Goal: Task Accomplishment & Management: Complete application form

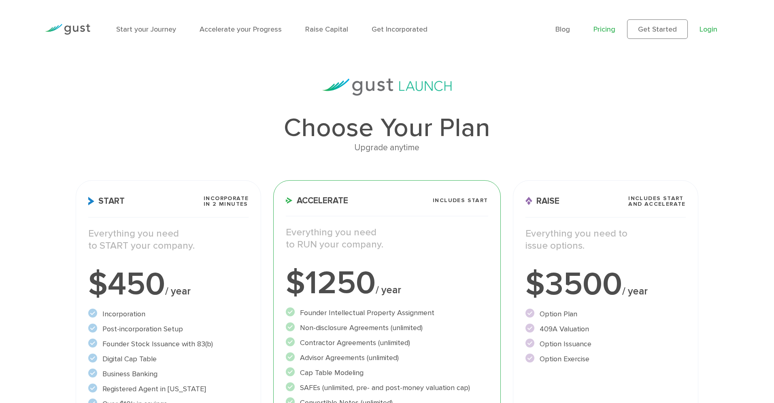
click at [712, 28] on link "Login" at bounding box center [709, 29] width 18 height 9
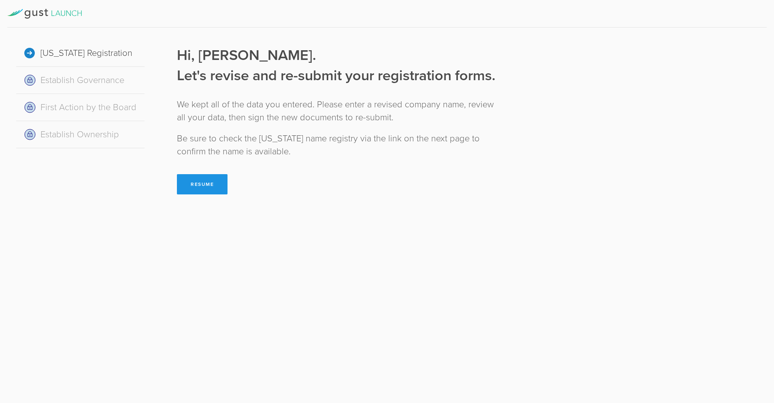
click at [197, 188] on button "Resume" at bounding box center [202, 184] width 51 height 20
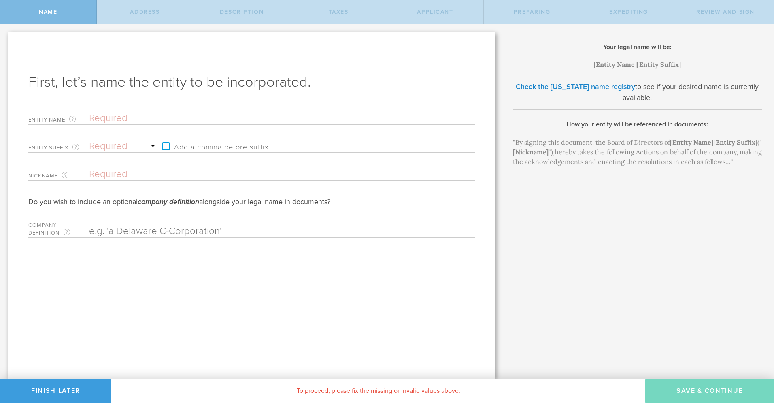
click at [118, 122] on input "text" at bounding box center [268, 118] width 358 height 12
type input "M"
type input "My"
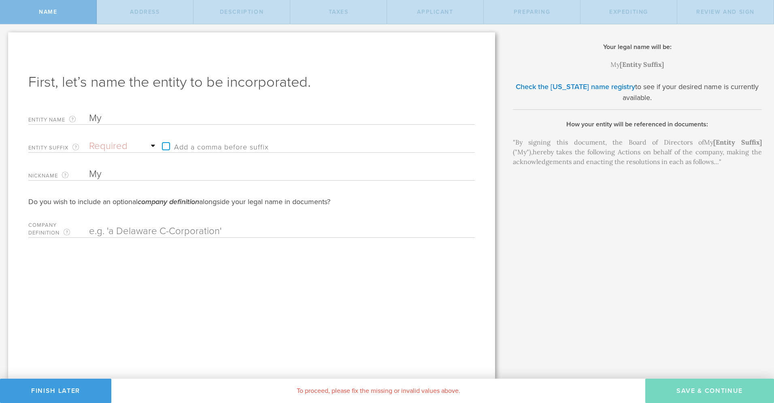
type input "MyS"
type input "MySc"
type input "MySch"
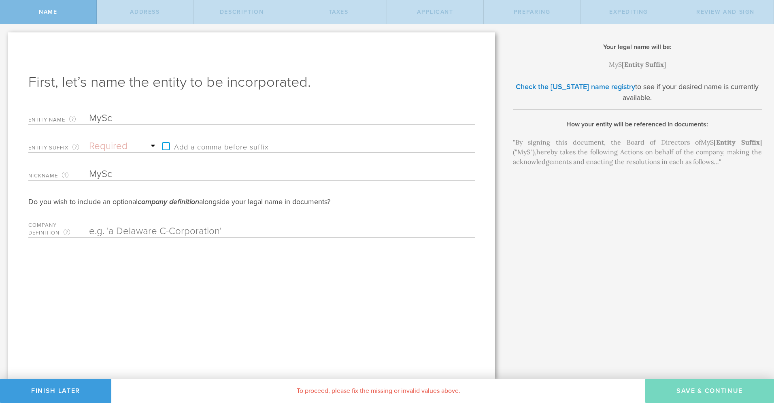
type input "MySch"
type input "MyScho"
type input "MySchoo"
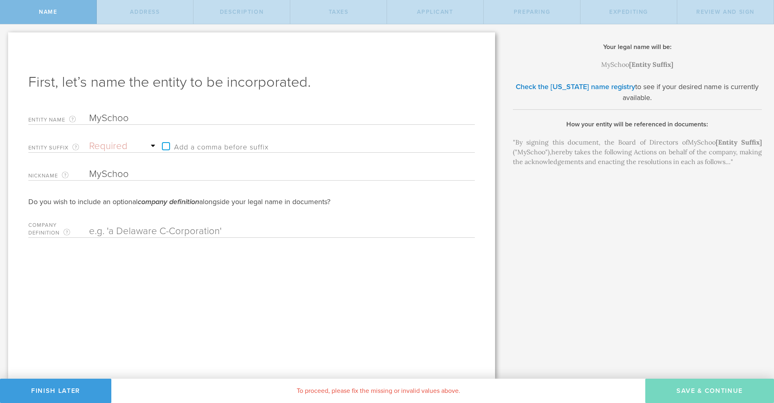
type input "MySchool"
type input "MySchoolS"
type input "MySchoolSu"
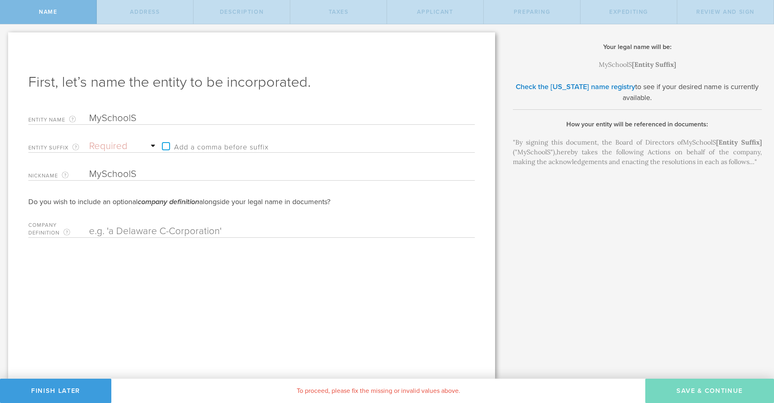
type input "MySchoolSu"
type input "MySchoolSui"
type input "MySchoolSuit"
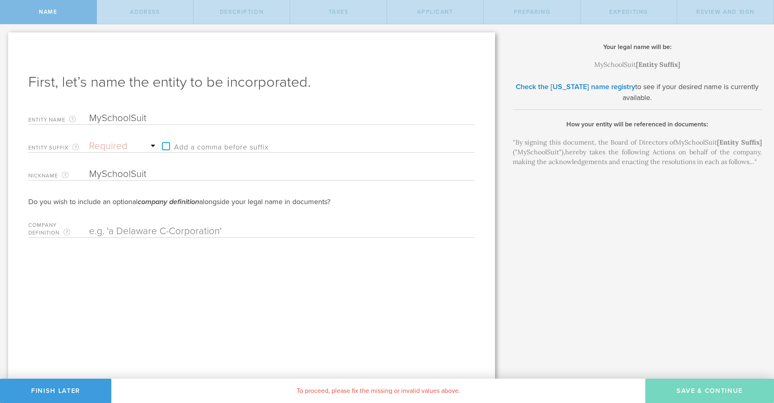
type input "MySchoolSuite"
click at [133, 145] on select "Required Association Club Co. Company Corp. Corporation Foundation Fund Inc. In…" at bounding box center [123, 146] width 69 height 12
select select "inc."
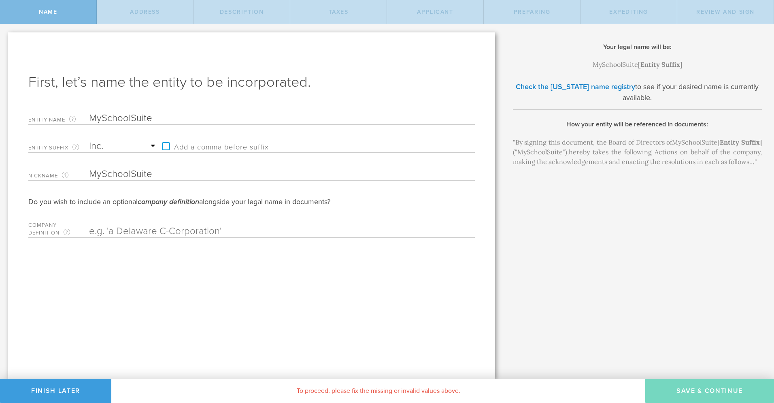
click at [89, 140] on select "Required Association Club Co. Company Corp. Corporation Foundation Fund Inc. In…" at bounding box center [123, 146] width 69 height 12
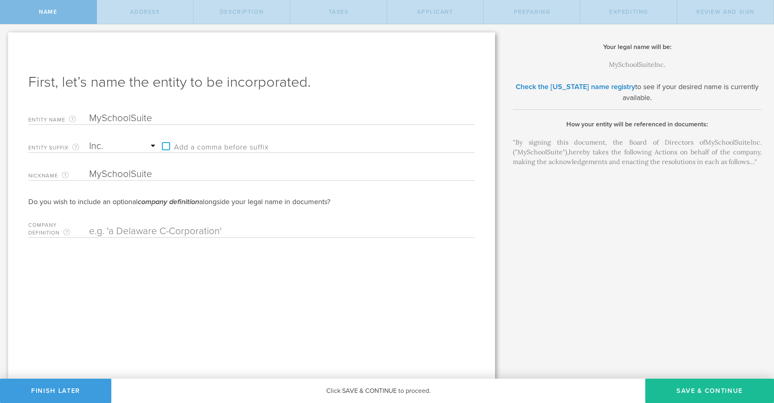
click at [187, 234] on input "text" at bounding box center [268, 231] width 358 height 12
click at [717, 391] on button "Save & Continue" at bounding box center [710, 391] width 129 height 24
type input "1501 Wyoming Ave"
type input "El Paso"
select select "TX"
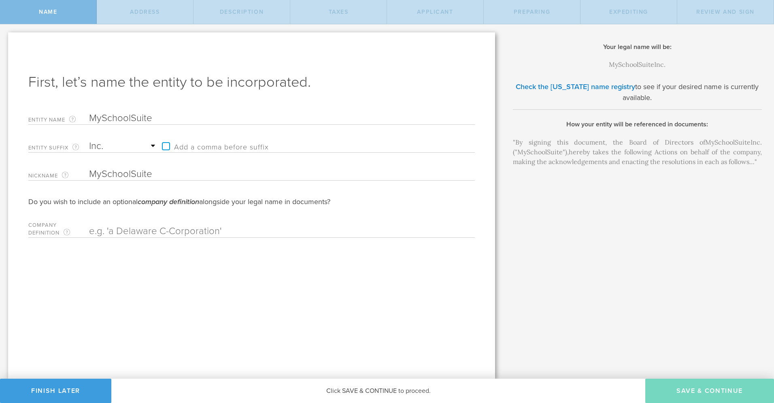
type input "79902"
checkbox input "true"
type input "El Paso County"
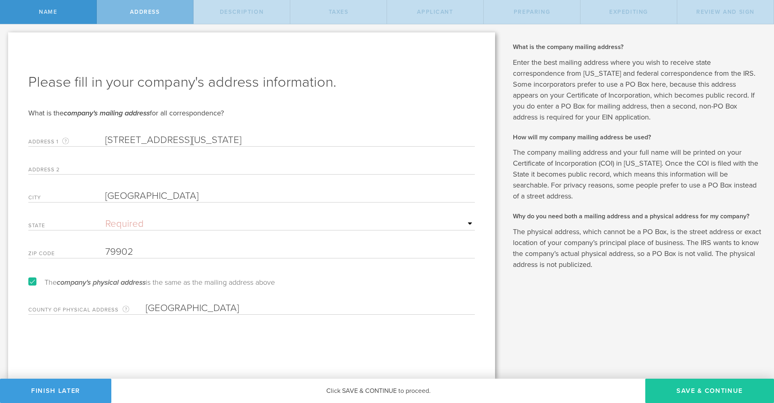
click at [699, 394] on button "Save & Continue" at bounding box center [710, 391] width 129 height 24
select select "other"
type input "Suite of software for edu orgs to manage functions"
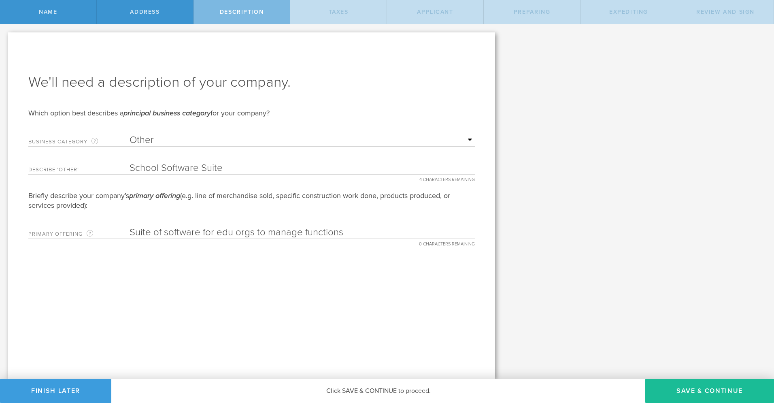
click at [165, 143] on select "Required Accommodation & food service Construction Finance & insurance Health c…" at bounding box center [302, 140] width 345 height 12
click at [728, 392] on button "Save & Continue" at bounding box center [710, 391] width 129 height 24
type input "30"
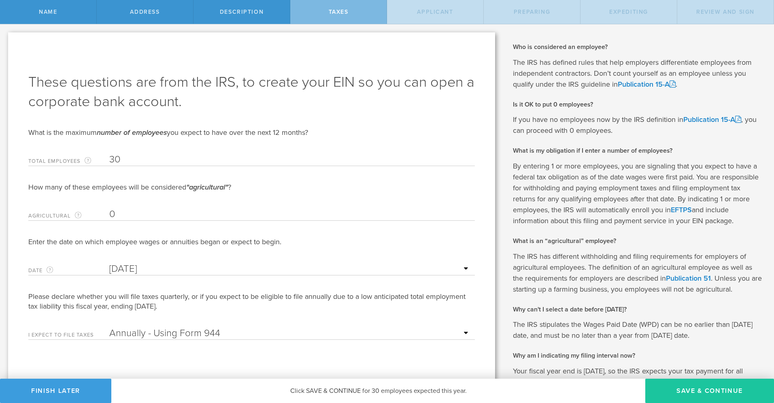
click at [701, 392] on button "Save & Continue" at bounding box center [710, 391] width 129 height 24
type input "David A Pearlman"
type input "CEO"
type input "(915) 241-5661"
radio input "true"
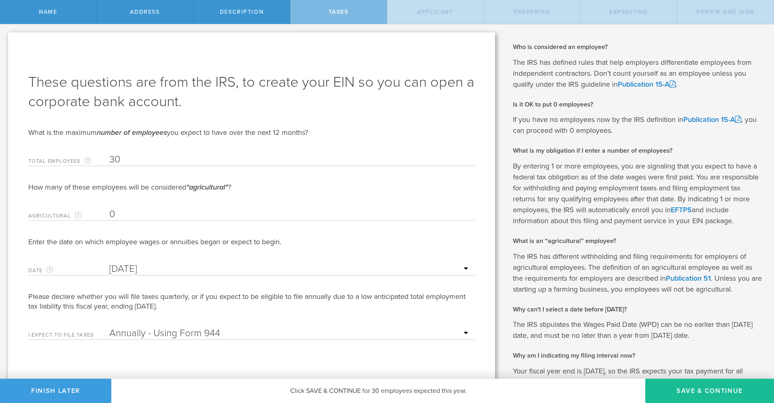
select select "US"
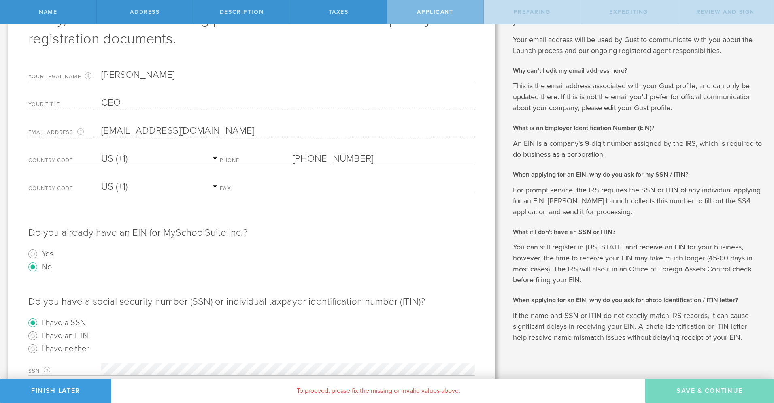
scroll to position [158, 0]
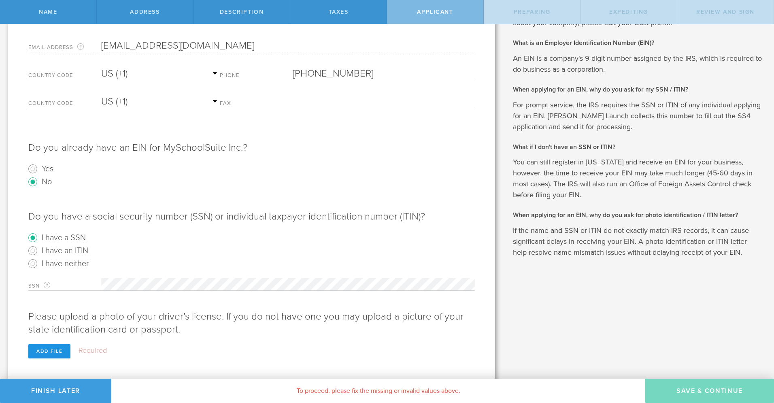
click at [55, 351] on div "Add file" at bounding box center [49, 351] width 42 height 14
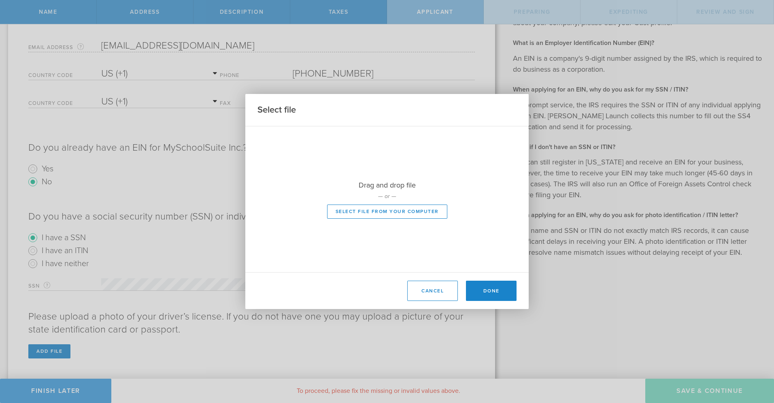
scroll to position [144, 0]
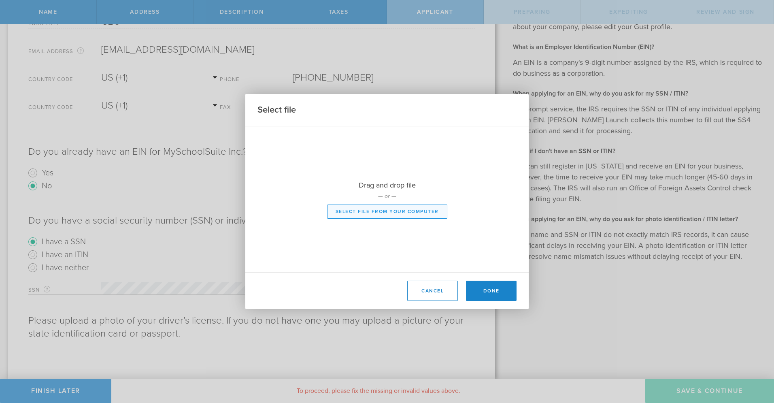
click at [390, 213] on button "Select file from your computer" at bounding box center [387, 212] width 120 height 14
type input "C:\fakepath\Pearlman License_0001.jpg"
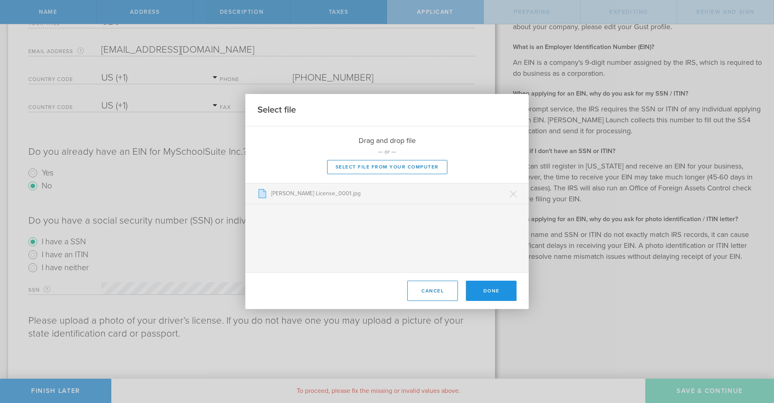
click at [505, 287] on button "Done" at bounding box center [491, 291] width 51 height 20
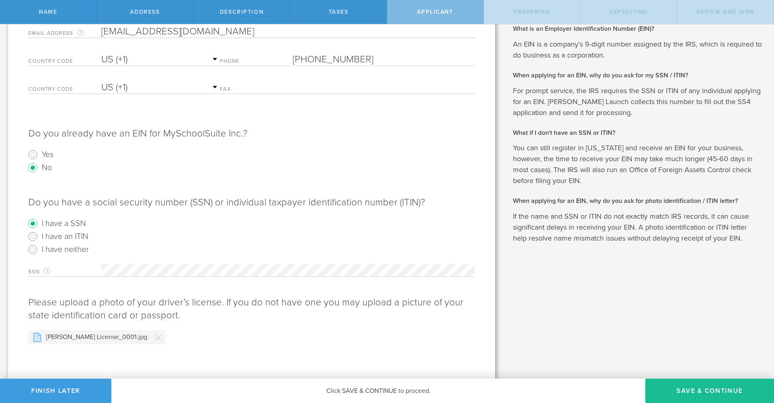
scroll to position [9, 0]
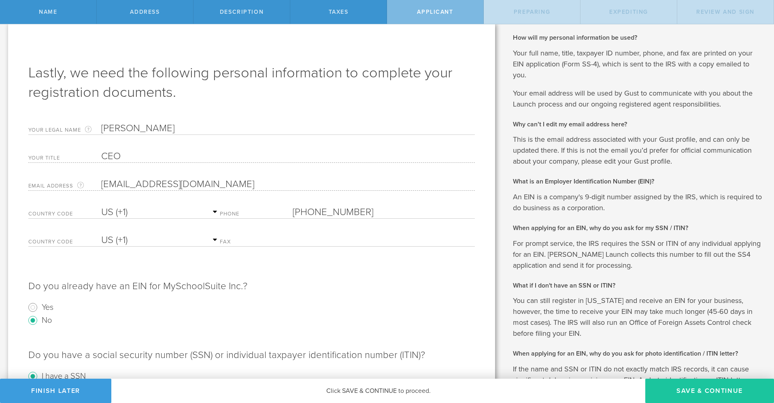
click at [704, 388] on button "Save & Continue" at bounding box center [710, 391] width 129 height 24
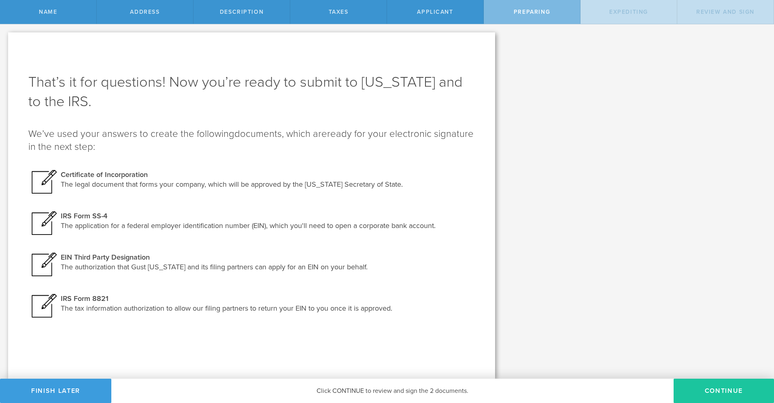
click at [702, 392] on button "Continue" at bounding box center [724, 391] width 100 height 24
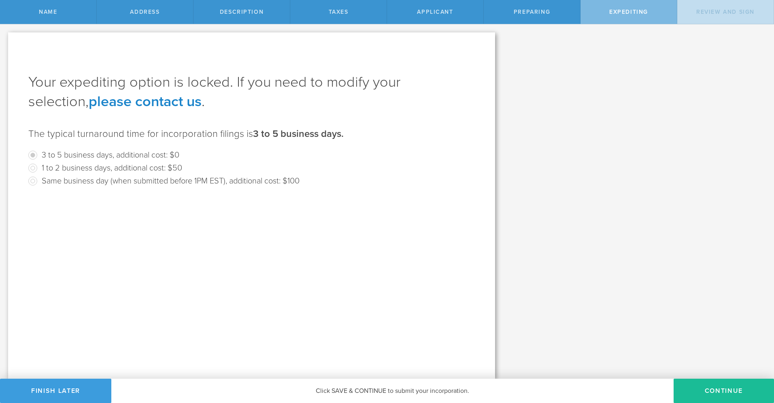
drag, startPoint x: 708, startPoint y: 389, endPoint x: 263, endPoint y: 151, distance: 504.3
click at [398, 24] on div "Name Address Description Taxes Applicant Preparing Expediting Review and Sign F…" at bounding box center [387, 12] width 774 height 24
click at [163, 104] on link "please contact us" at bounding box center [145, 101] width 113 height 17
click at [557, 55] on div "First, let’s name the entity to be incorporated. Entity Name The name of your D…" at bounding box center [387, 201] width 774 height 354
click at [716, 387] on button "Continue" at bounding box center [724, 391] width 100 height 24
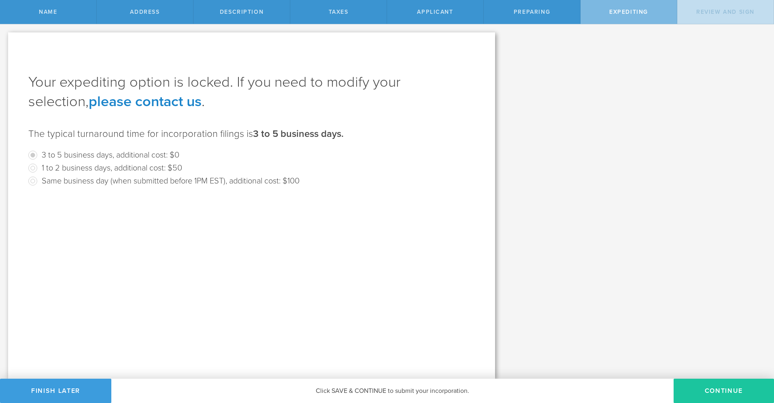
select select "inc."
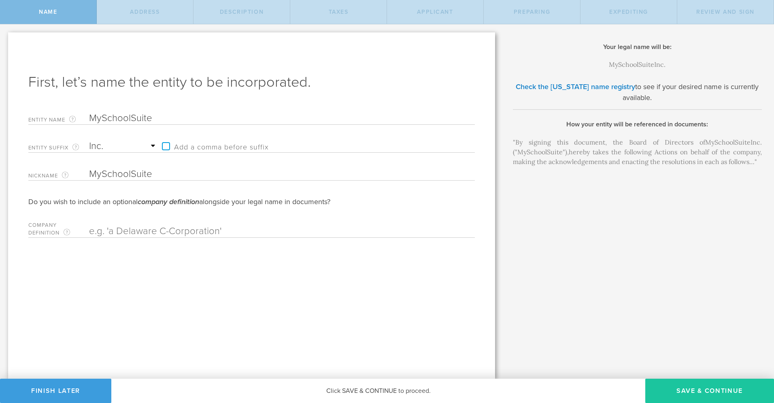
click at [697, 397] on button "Save & Continue" at bounding box center [710, 391] width 129 height 24
type input "1501 Wyoming Ave"
type input "El Paso"
select select "TX"
type input "79902"
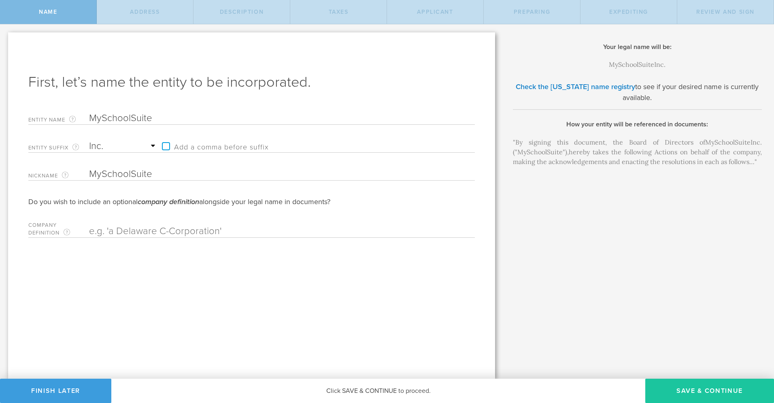
checkbox input "true"
type input "El Paso County"
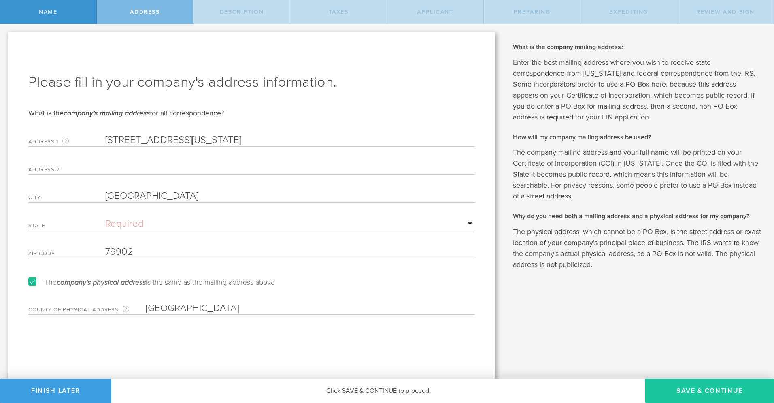
click at [698, 397] on button "Save & Continue" at bounding box center [710, 391] width 129 height 24
select select "other"
type input "Suite of software for edu orgs to manage functions"
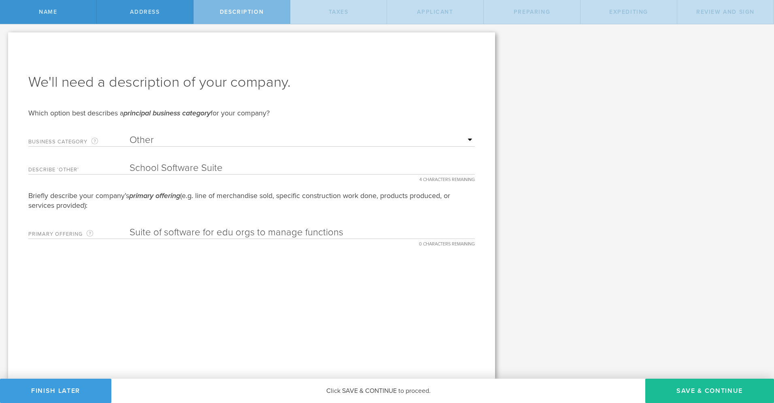
click at [698, 397] on button "Save & Continue" at bounding box center [710, 391] width 129 height 24
type input "30"
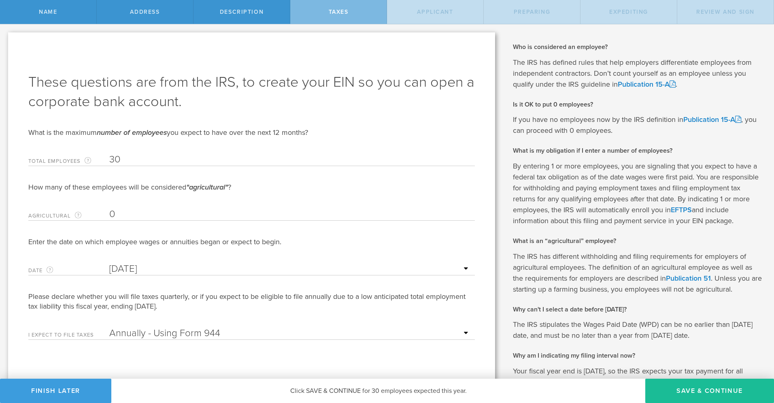
click at [698, 397] on button "Save & Continue" at bounding box center [710, 391] width 129 height 24
type input "David A Pearlman"
type input "CEO"
type input "(915) 241-5661"
radio input "true"
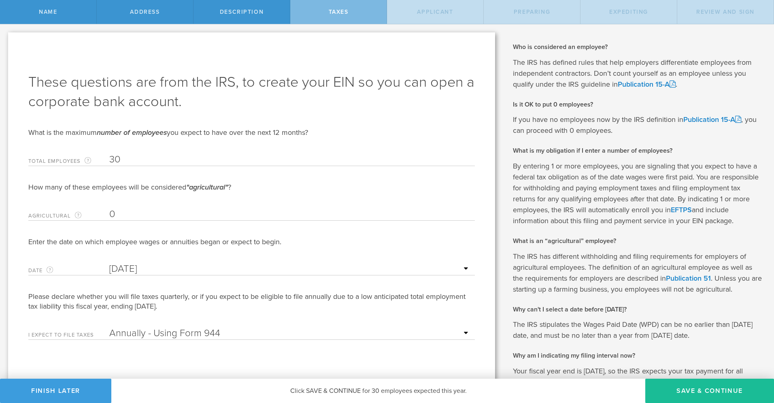
select select "US"
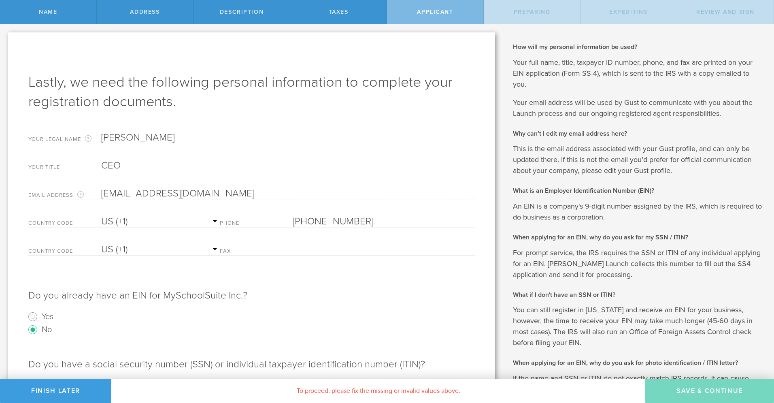
scroll to position [158, 0]
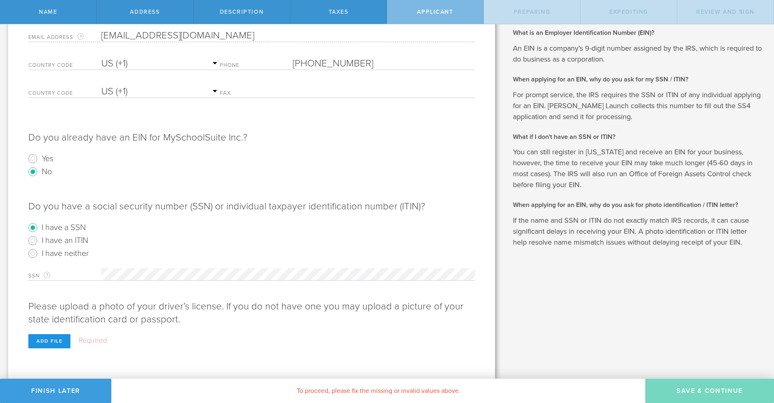
click at [70, 337] on div "SSN For your EIN application, this is your own 9-digit social security number a…" at bounding box center [251, 304] width 447 height 88
click at [59, 340] on div "Add file" at bounding box center [49, 341] width 42 height 14
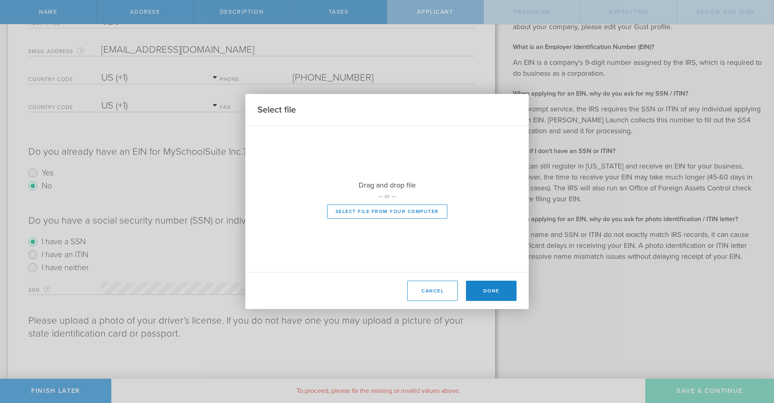
scroll to position [144, 0]
click at [372, 197] on p "— or —" at bounding box center [386, 196] width 283 height 8
type input "C:\fakepath\Pearlman License_0001.jpg"
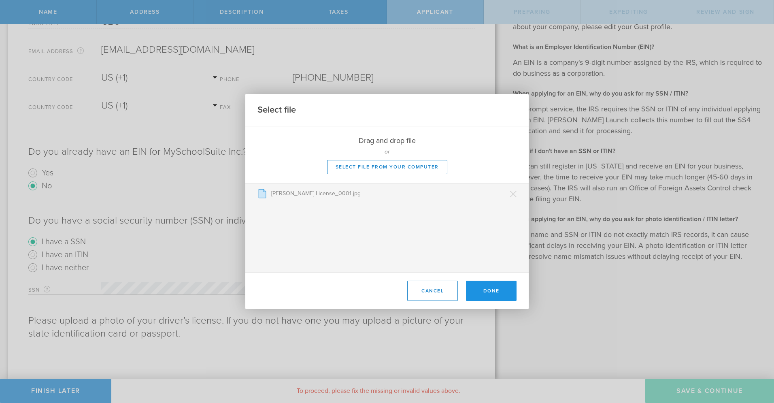
click at [499, 292] on button "Done" at bounding box center [491, 291] width 51 height 20
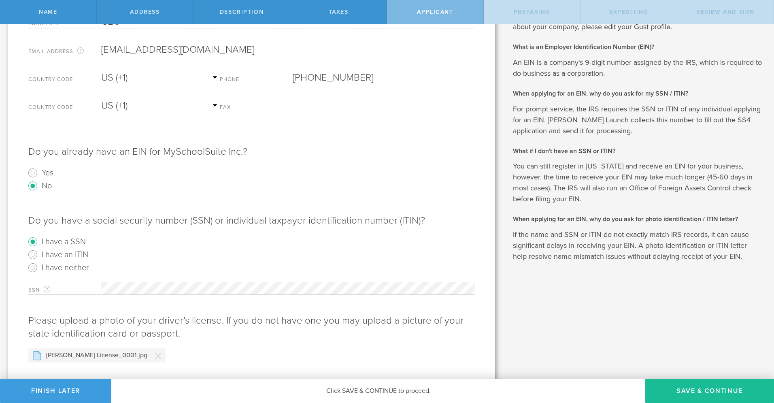
click at [643, 384] on div "Click SAVE & CONTINUE to proceed. To proceed, please fix the missing or invalid…" at bounding box center [378, 391] width 534 height 24
click at [677, 392] on button "Save & Continue" at bounding box center [710, 391] width 129 height 24
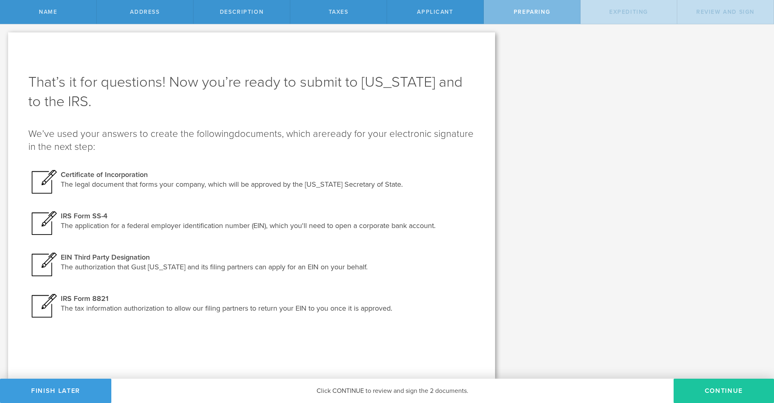
click at [696, 389] on button "Continue" at bounding box center [724, 391] width 100 height 24
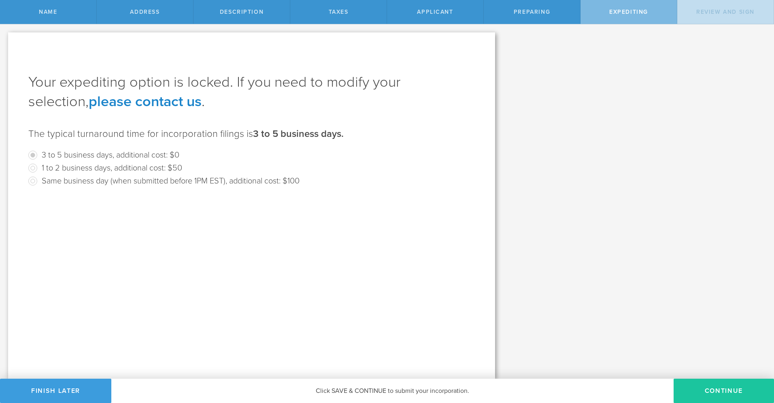
click at [696, 392] on button "Continue" at bounding box center [724, 391] width 100 height 24
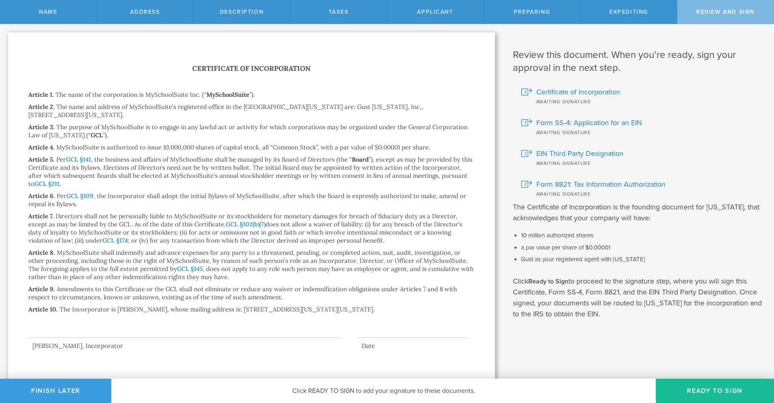
click at [696, 392] on button "Ready to Sign" at bounding box center [715, 391] width 118 height 24
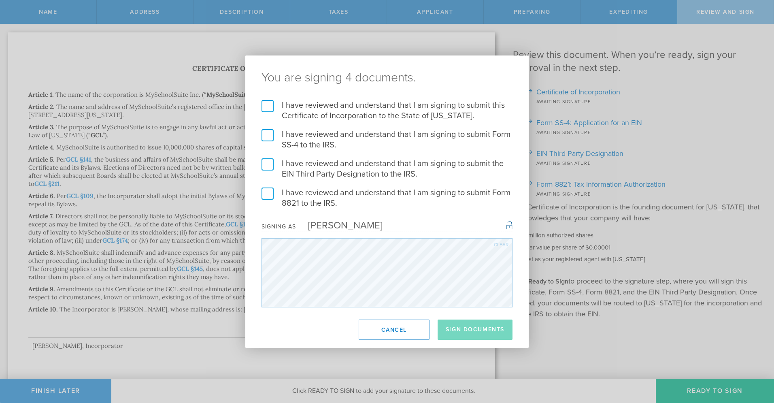
drag, startPoint x: 271, startPoint y: 105, endPoint x: 273, endPoint y: 116, distance: 11.1
click at [271, 105] on label "I have reviewed and understand that I am signing to submit this Certificate of …" at bounding box center [387, 110] width 251 height 21
click at [0, 0] on input "I have reviewed and understand that I am signing to submit this Certificate of …" at bounding box center [0, 0] width 0 height 0
drag, startPoint x: 269, startPoint y: 136, endPoint x: 269, endPoint y: 158, distance: 22.3
click at [269, 136] on label "I have reviewed and understand that I am signing to submit Form SS-4 to the IRS." at bounding box center [387, 139] width 251 height 21
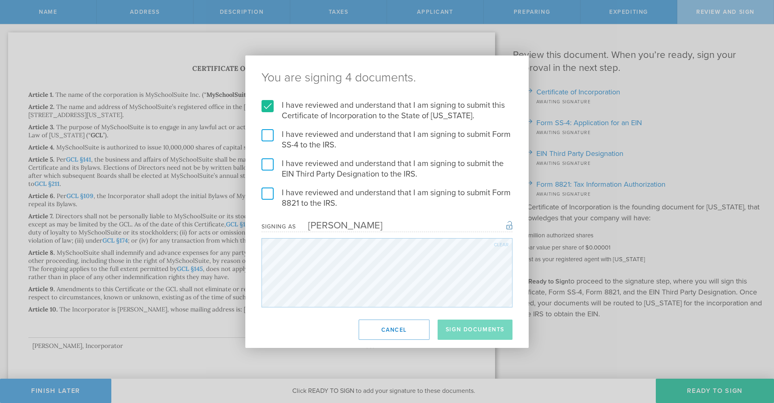
click at [0, 0] on input "I have reviewed and understand that I am signing to submit Form SS-4 to the IRS." at bounding box center [0, 0] width 0 height 0
click at [269, 159] on label "I have reviewed and understand that I am signing to submit the EIN Third Party …" at bounding box center [387, 168] width 251 height 21
click at [0, 0] on input "I have reviewed and understand that I am signing to submit the EIN Third Party …" at bounding box center [0, 0] width 0 height 0
drag, startPoint x: 264, startPoint y: 196, endPoint x: 270, endPoint y: 195, distance: 6.1
click at [264, 196] on label "I have reviewed and understand that I am signing to submit Form 8821 to the IRS." at bounding box center [387, 198] width 251 height 21
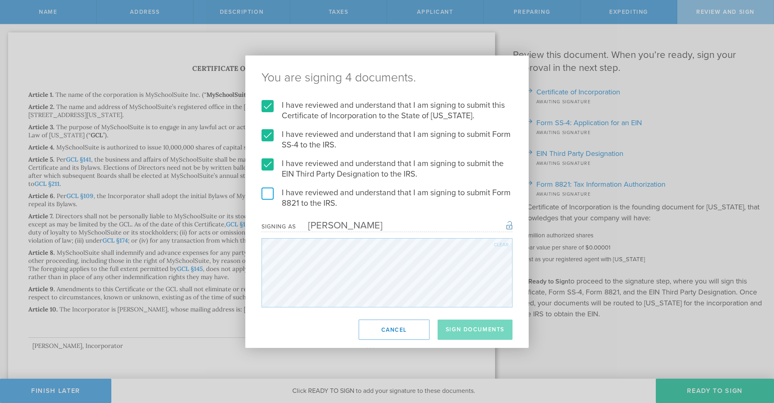
click at [0, 0] on input "I have reviewed and understand that I am signing to submit Form 8821 to the IRS." at bounding box center [0, 0] width 0 height 0
click at [481, 329] on button "Sign Documents" at bounding box center [475, 330] width 75 height 20
